Goal: Task Accomplishment & Management: Use online tool/utility

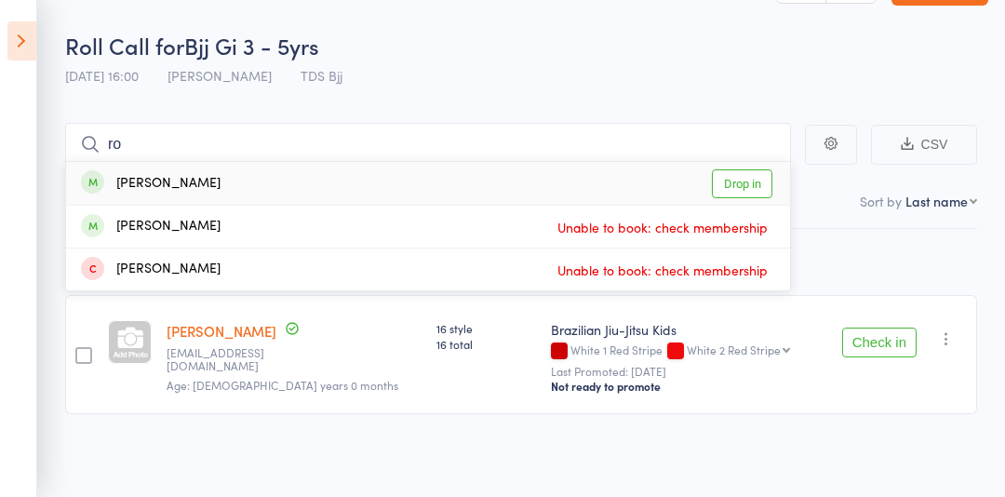
scroll to position [51, 0]
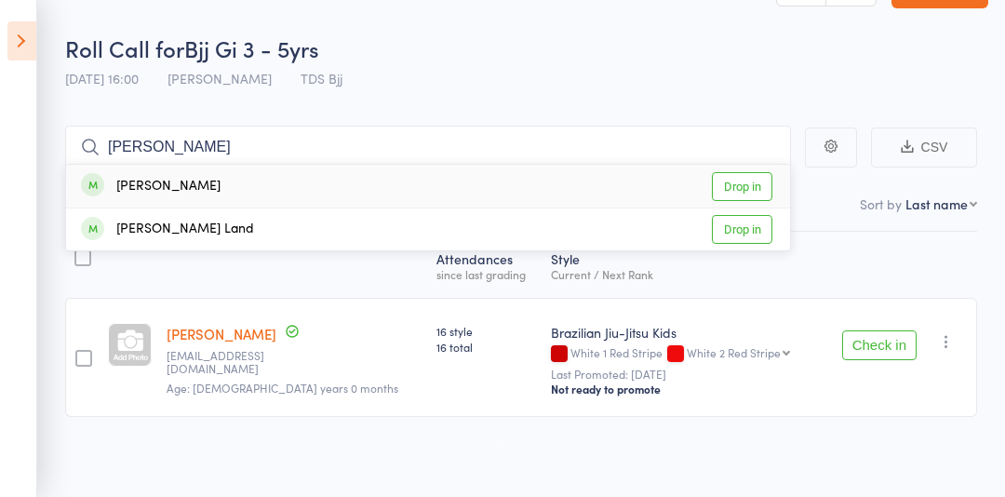
type input "[PERSON_NAME]"
click at [743, 180] on link "Drop in" at bounding box center [742, 186] width 60 height 29
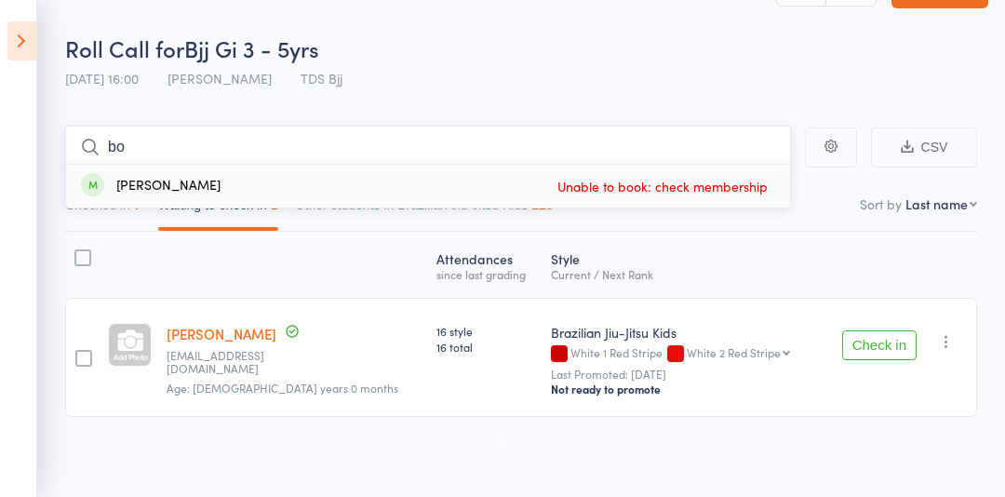
type input "b"
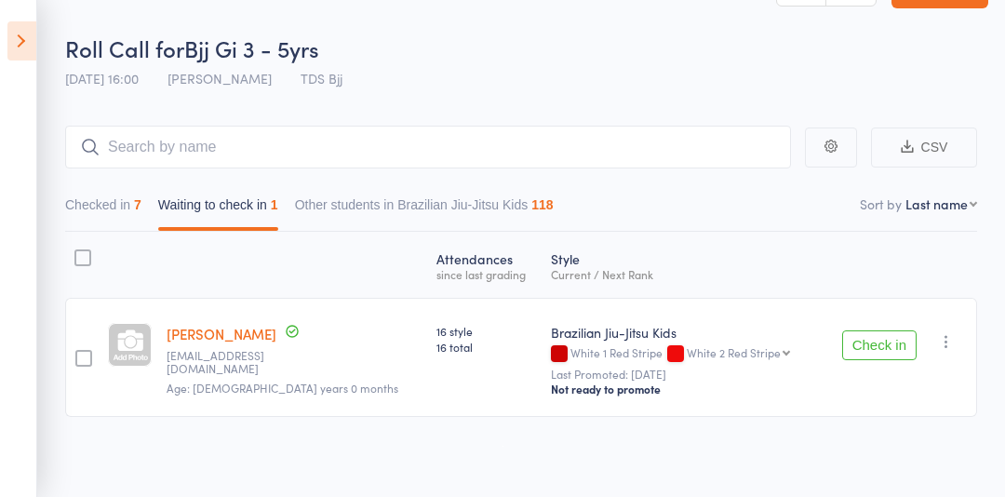
click at [18, 43] on icon at bounding box center [21, 40] width 29 height 39
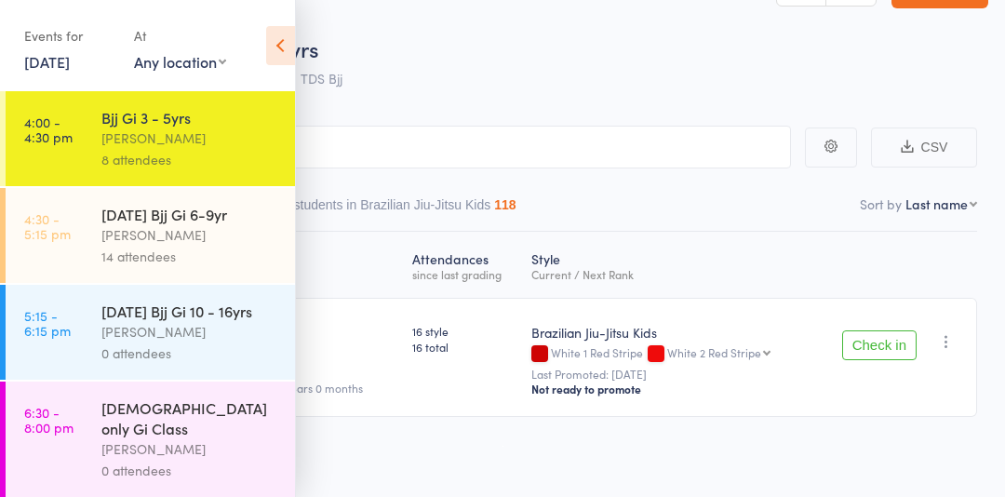
click at [131, 239] on div "[PERSON_NAME]" at bounding box center [190, 234] width 178 height 21
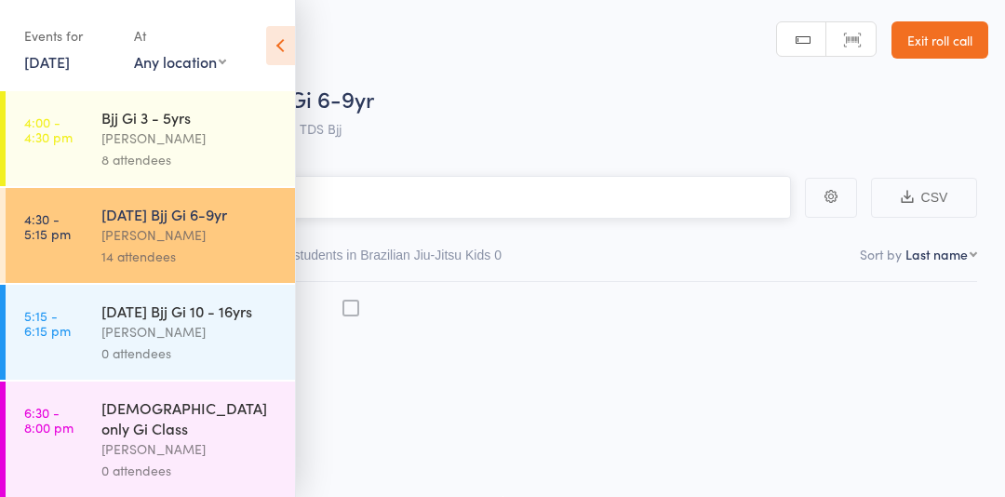
scroll to position [1, 0]
click at [275, 50] on icon at bounding box center [280, 45] width 29 height 39
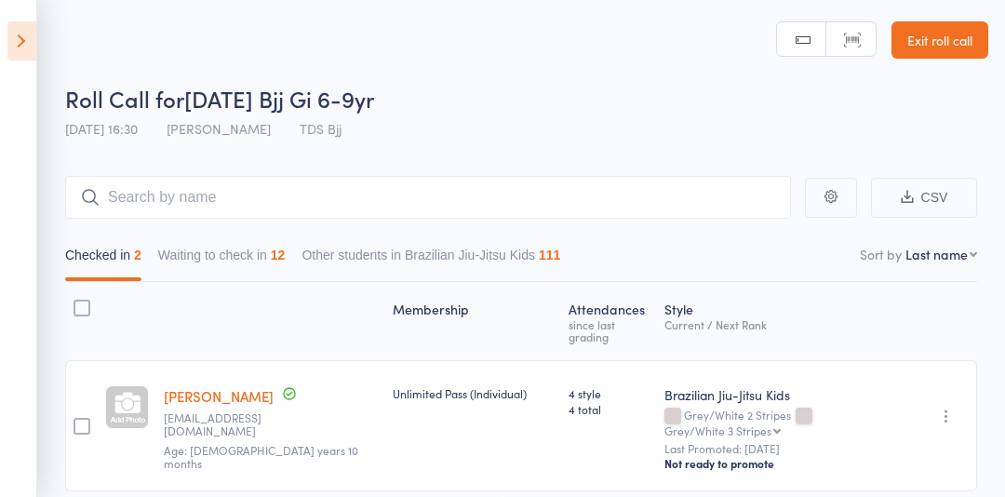
click at [218, 264] on button "Waiting to check in 12" at bounding box center [221, 259] width 127 height 43
